Goal: Check status: Check status

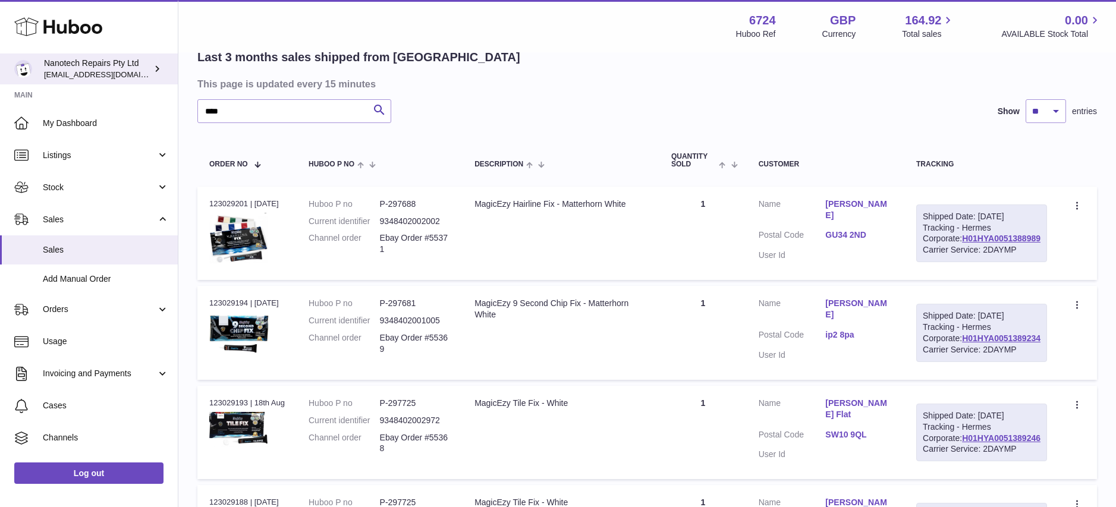
click at [84, 66] on div "Nanotech Repairs Pty Ltd info@nanotechrepairs.com" at bounding box center [97, 69] width 107 height 23
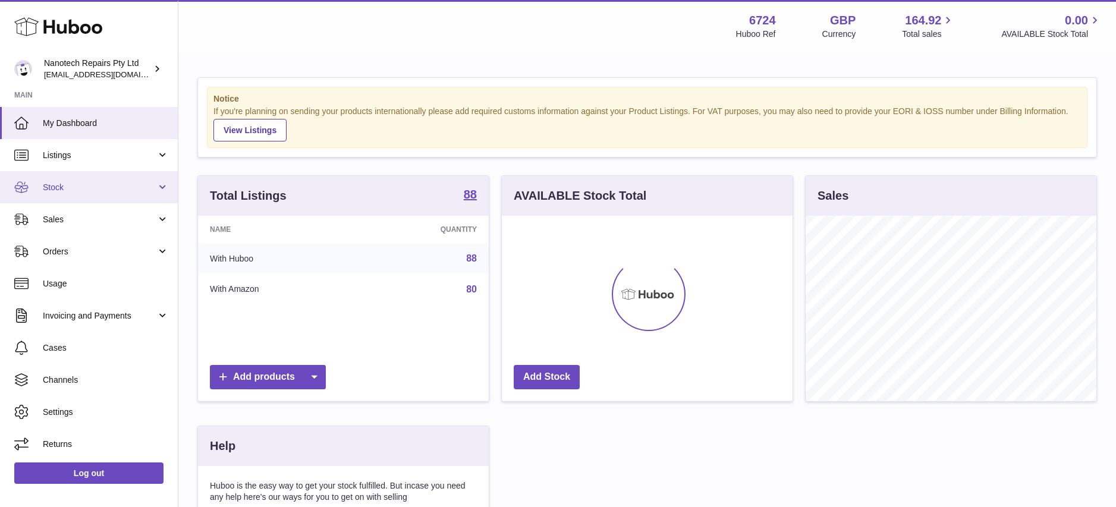
scroll to position [185, 291]
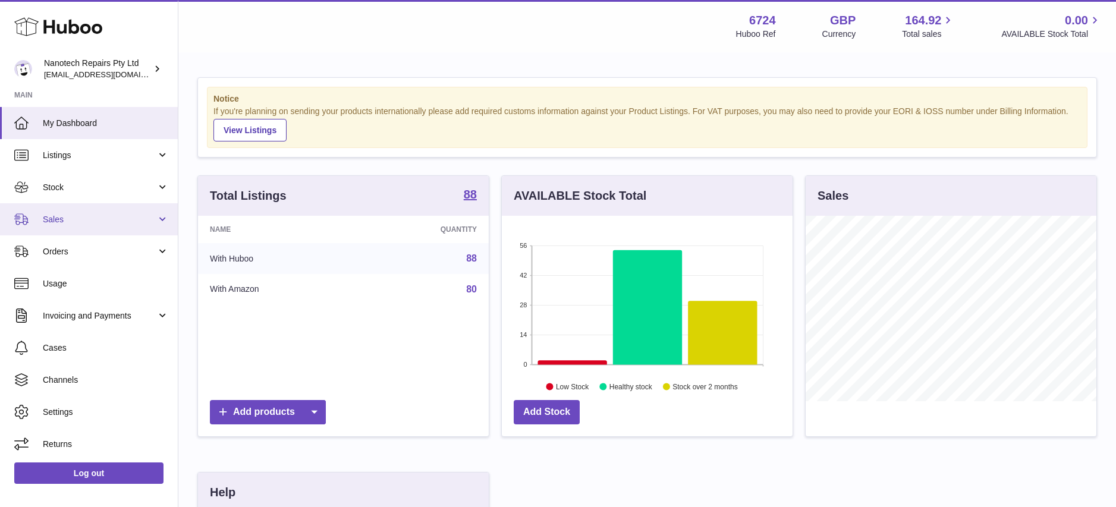
click at [115, 218] on span "Sales" at bounding box center [100, 219] width 114 height 11
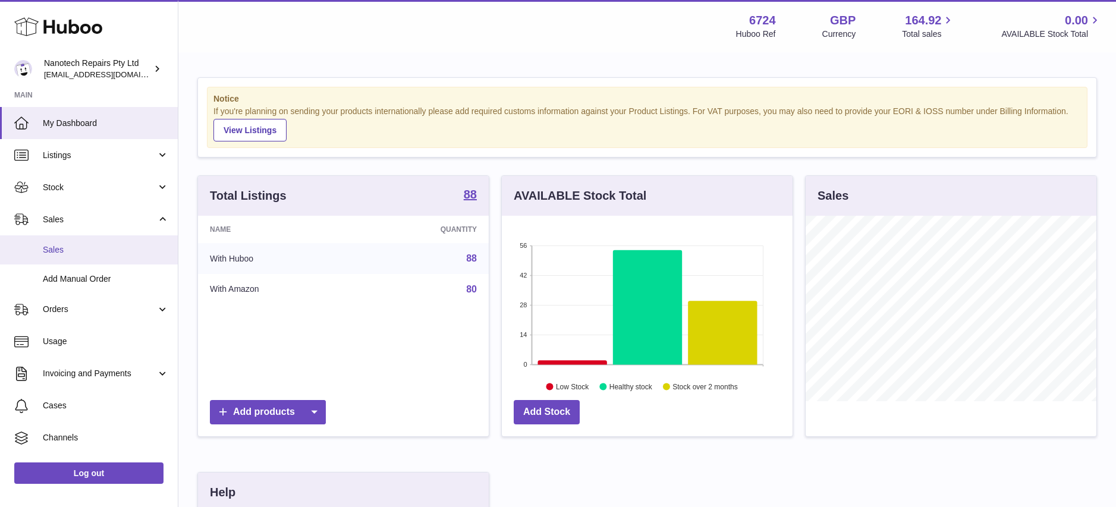
click at [124, 243] on link "Sales" at bounding box center [89, 249] width 178 height 29
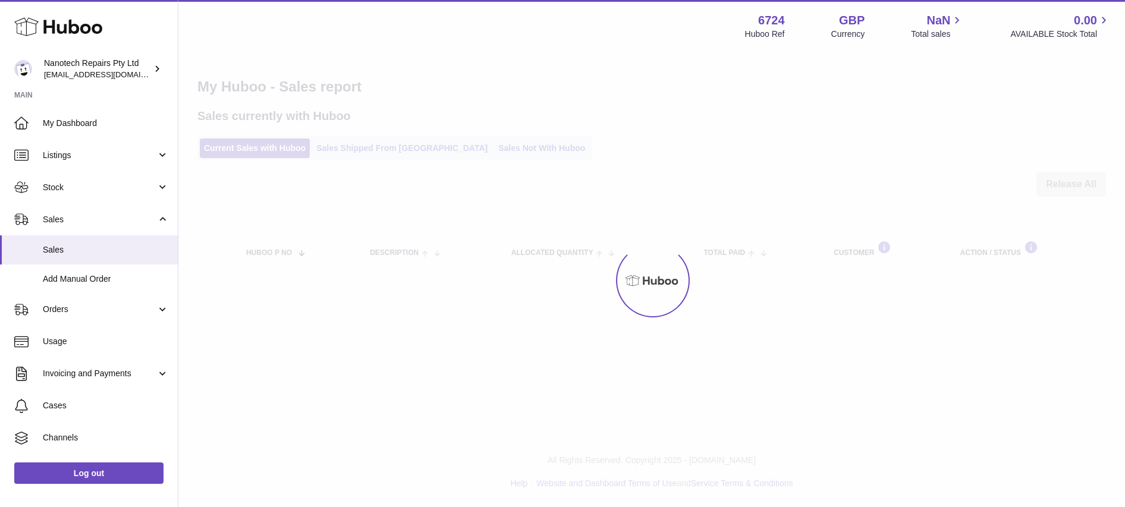
click at [367, 150] on div at bounding box center [651, 281] width 946 height 454
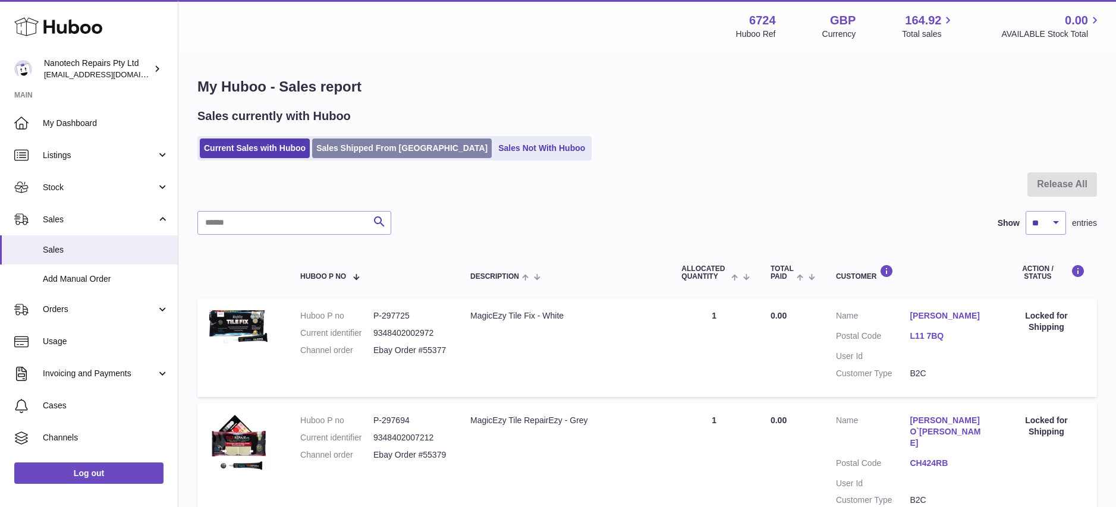
click at [367, 150] on link "Sales Shipped From [GEOGRAPHIC_DATA]" at bounding box center [402, 149] width 180 height 20
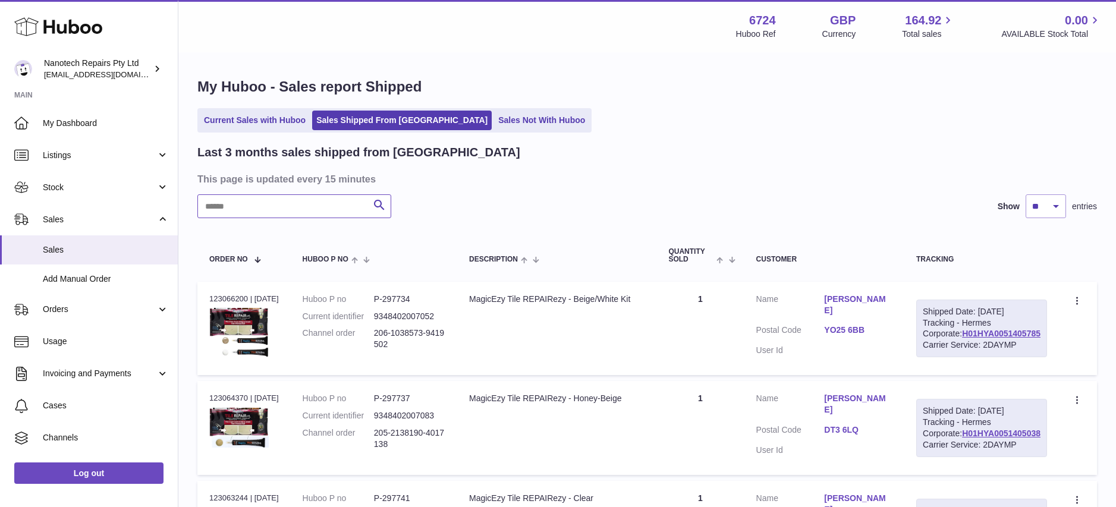
click at [268, 199] on input "text" at bounding box center [294, 206] width 194 height 24
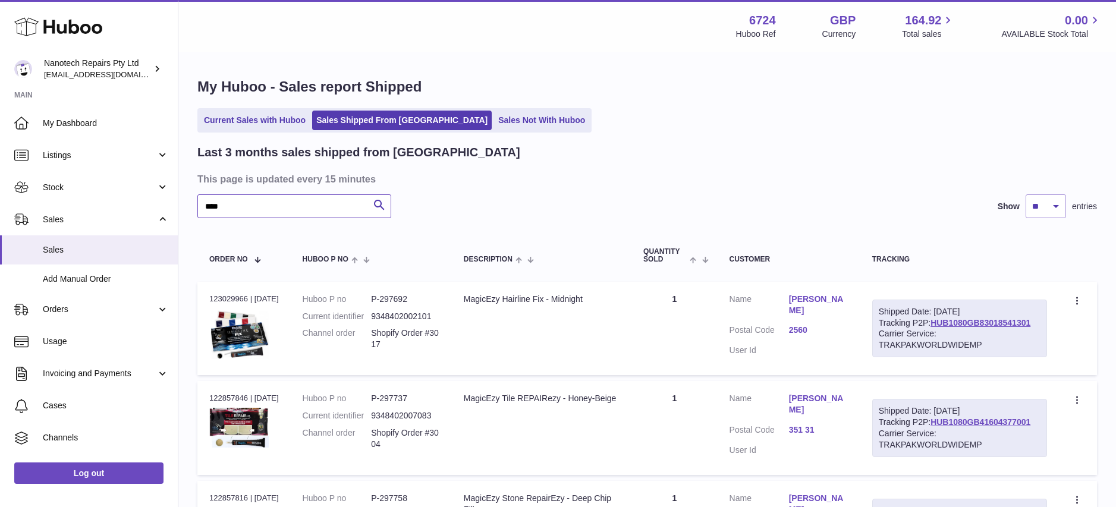
type input "****"
drag, startPoint x: 1034, startPoint y: 338, endPoint x: 1045, endPoint y: 317, distance: 23.4
click at [1034, 338] on div "Carrier Service: TRAKPAKWORLDWIDEMP" at bounding box center [960, 339] width 162 height 23
drag, startPoint x: 1044, startPoint y: 318, endPoint x: 958, endPoint y: 325, distance: 85.9
click at [932, 325] on div "Shipped Date: 18th Aug 2025 Tracking P2P: HUB1080GB83018541301 Carrier Service:…" at bounding box center [959, 329] width 175 height 58
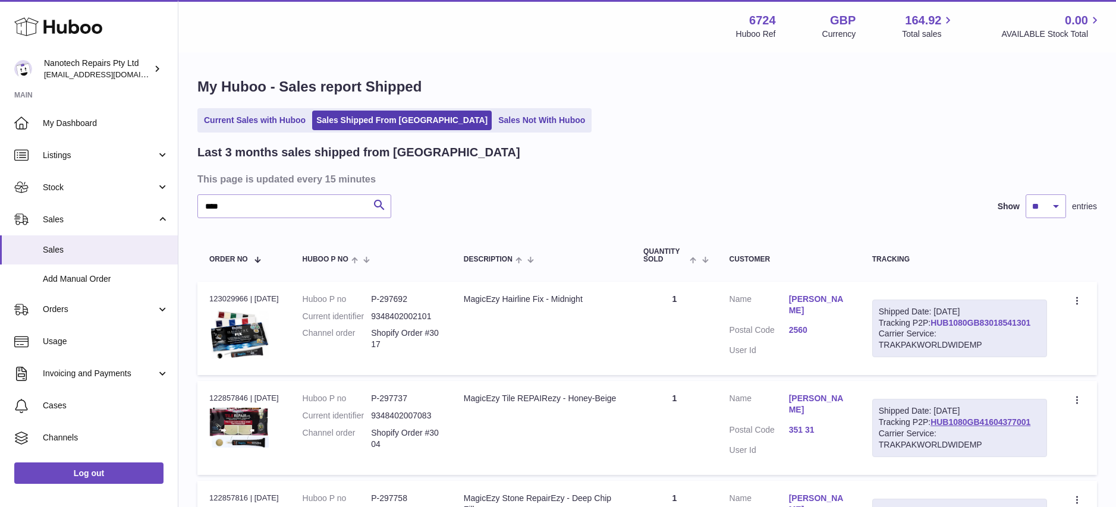
copy link "HUB1080GB83018541301"
click at [254, 121] on link "Current Sales with Huboo" at bounding box center [255, 121] width 110 height 20
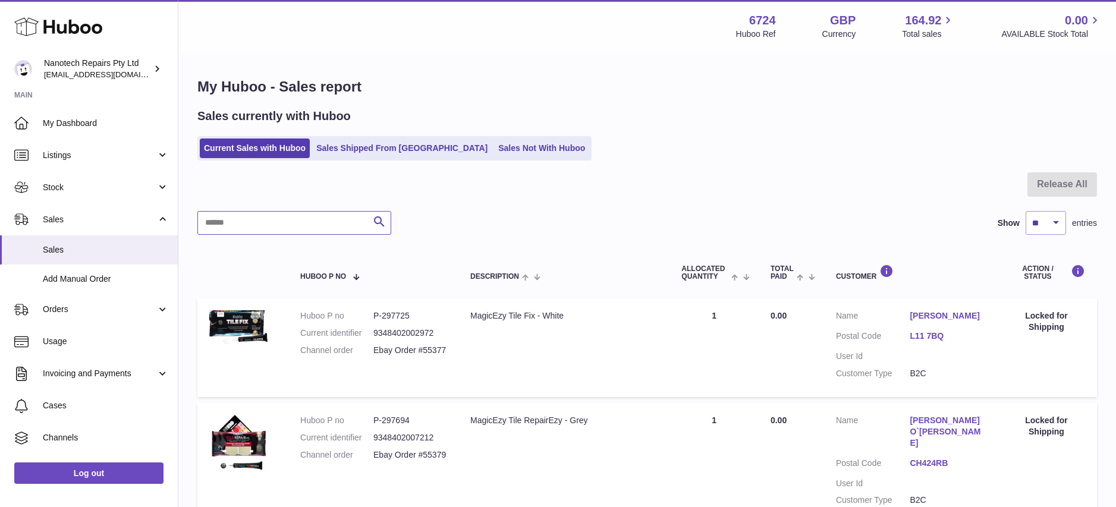
click at [238, 226] on input "text" at bounding box center [294, 223] width 194 height 24
type input "****"
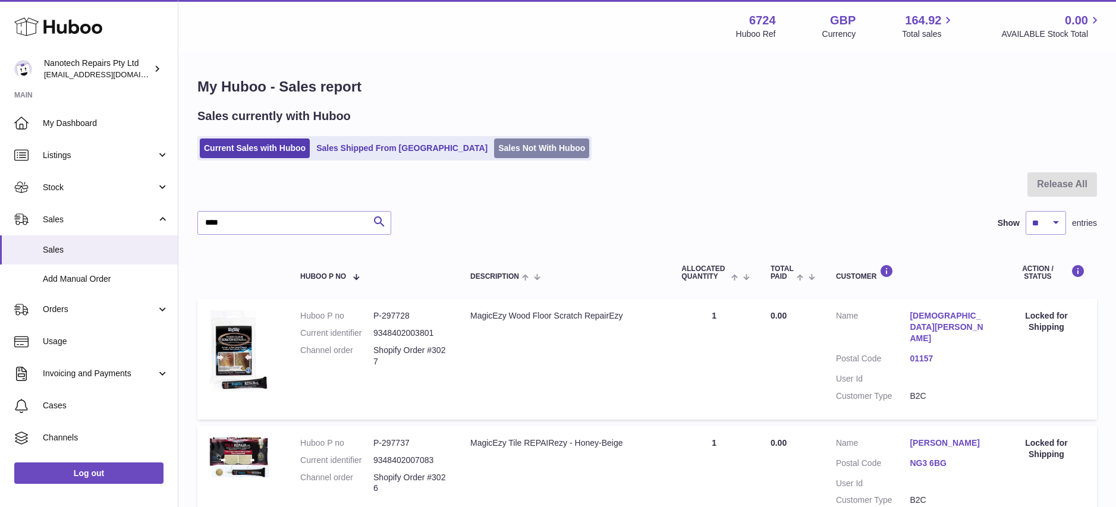
click at [499, 151] on link "Sales Not With Huboo" at bounding box center [541, 149] width 95 height 20
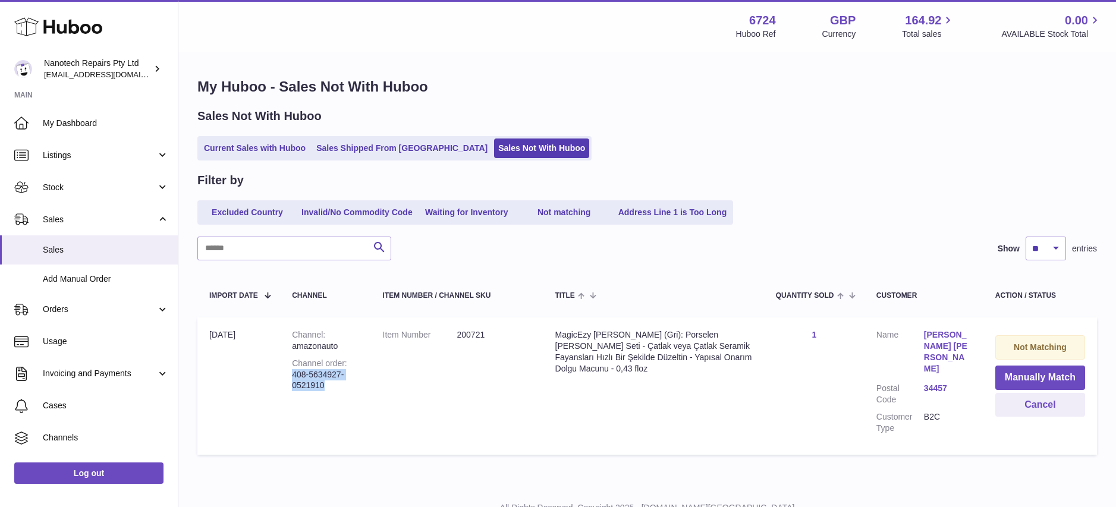
drag, startPoint x: 328, startPoint y: 385, endPoint x: 288, endPoint y: 373, distance: 42.3
click at [288, 373] on td "Channel amazonauto Channel order 408-5634927-0521910" at bounding box center [325, 385] width 90 height 137
copy div "408-5634927-0521910"
click at [368, 146] on link "Sales Shipped From [GEOGRAPHIC_DATA]" at bounding box center [402, 149] width 180 height 20
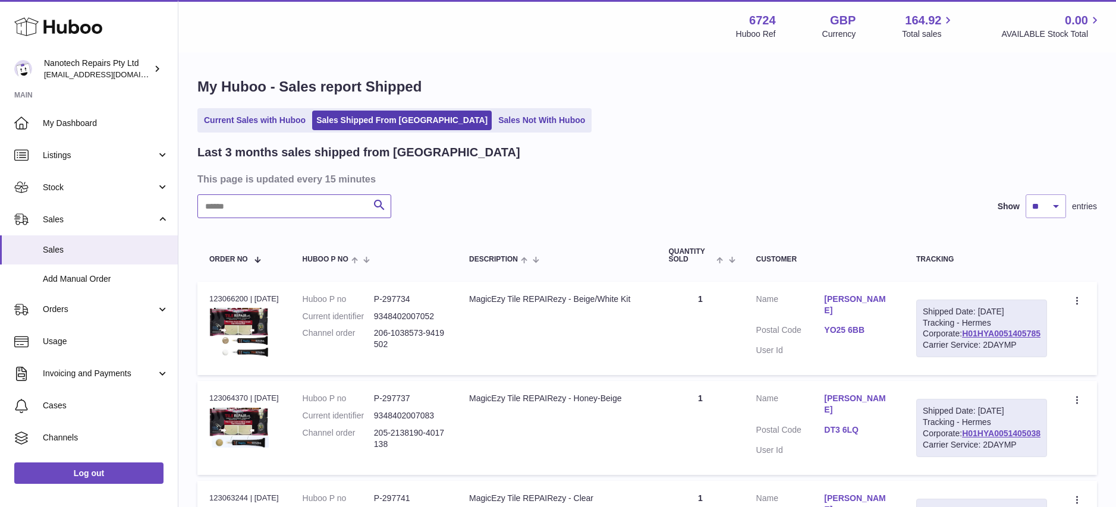
click at [231, 209] on input "text" at bounding box center [294, 206] width 194 height 24
paste input "**********"
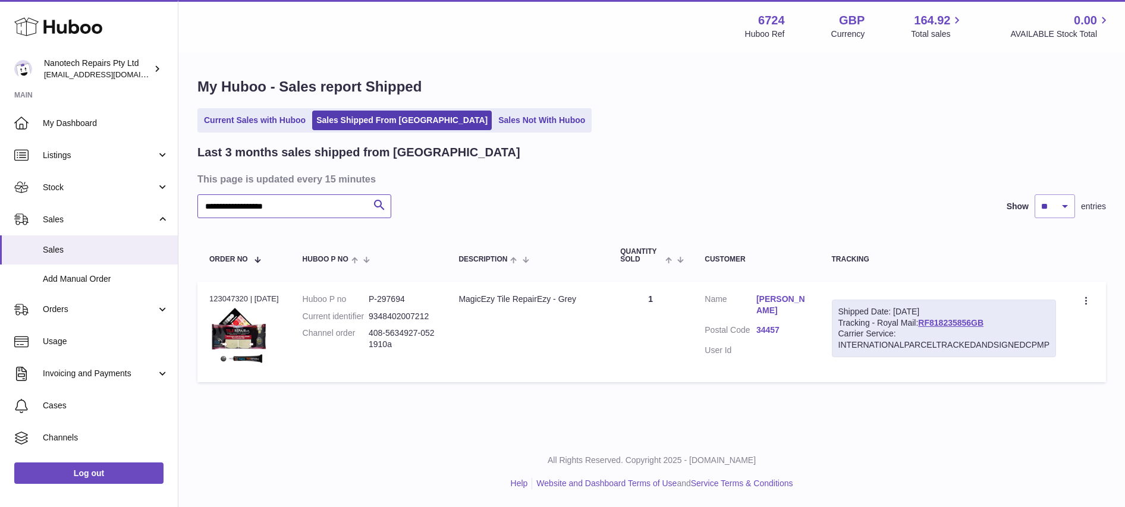
type input "**********"
drag, startPoint x: 1013, startPoint y: 324, endPoint x: 922, endPoint y: 323, distance: 91.0
click at [922, 323] on div "Shipped Date: 18th Aug 2025 Tracking - Royal Mail: RF818235856GB Carrier Servic…" at bounding box center [944, 329] width 225 height 58
copy link "RF818235856GB"
click at [435, 349] on dd "408-5634927-0521910a" at bounding box center [402, 339] width 66 height 23
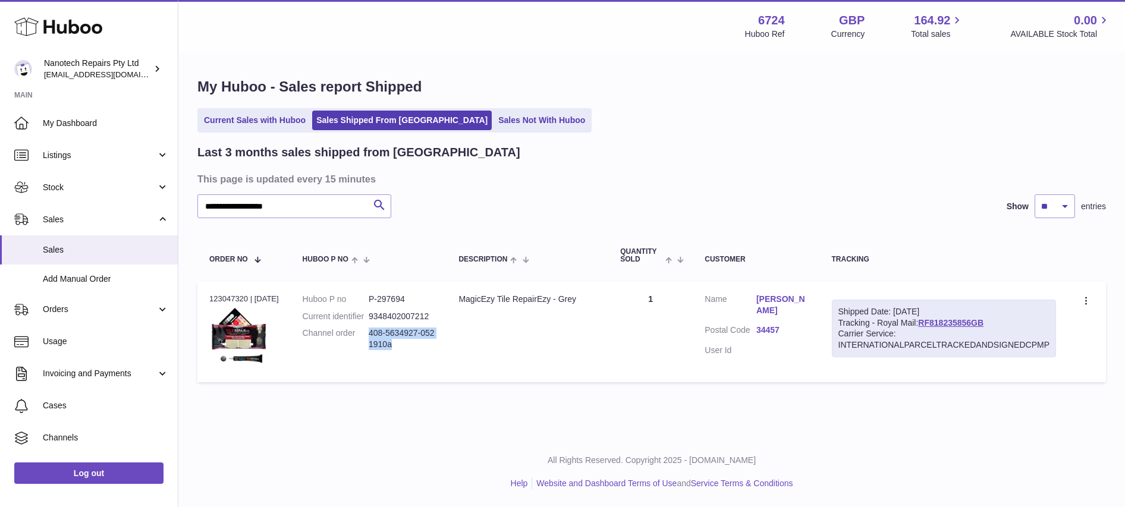
drag, startPoint x: 417, startPoint y: 348, endPoint x: 376, endPoint y: 334, distance: 43.2
click at [376, 334] on dd "408-5634927-0521910a" at bounding box center [402, 339] width 66 height 23
click at [379, 334] on dd "408-5634927-0521910a" at bounding box center [402, 339] width 66 height 23
drag, startPoint x: 394, startPoint y: 344, endPoint x: 372, endPoint y: 337, distance: 22.6
click at [372, 337] on dl "Huboo P no P-297694 Current identifier 9348402007212 Channel order 408-5634927-…" at bounding box center [369, 325] width 133 height 63
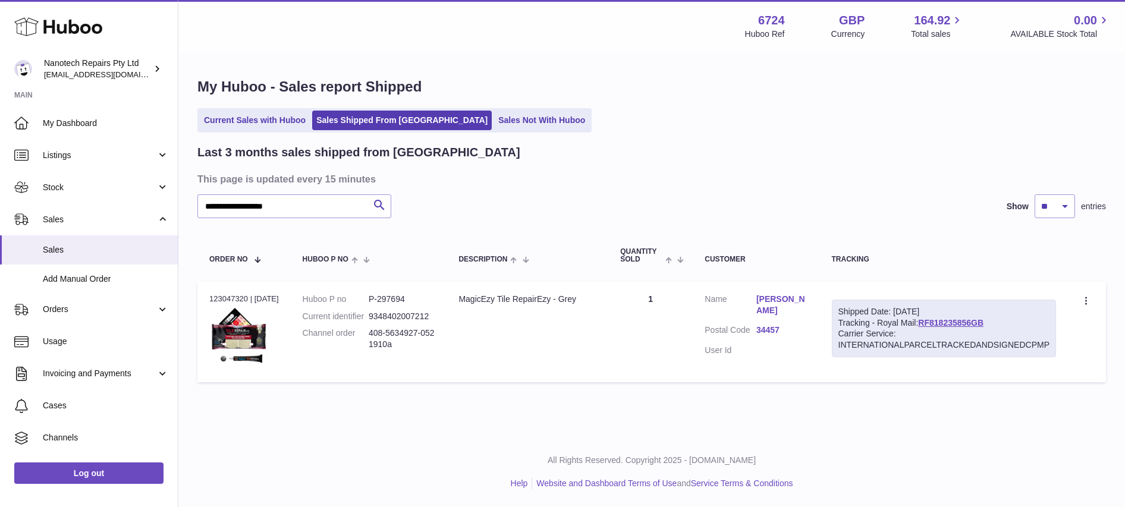
copy dl "408-5634927-0521910a"
drag, startPoint x: 1005, startPoint y: 319, endPoint x: 920, endPoint y: 322, distance: 85.0
click at [920, 322] on div "Shipped Date: 18th Aug 2025 Tracking - Royal Mail: RF818235856GB Carrier Servic…" at bounding box center [944, 329] width 225 height 58
copy link "RF818235856GB"
click at [494, 112] on link "Sales Not With Huboo" at bounding box center [541, 121] width 95 height 20
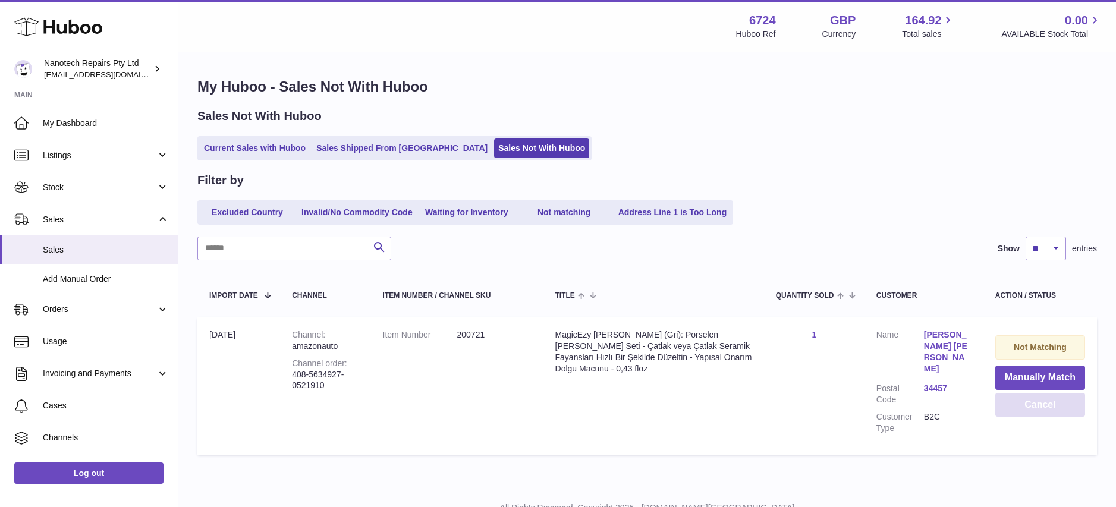
click at [1036, 410] on button "Cancel" at bounding box center [1040, 405] width 90 height 24
